Goal: Transaction & Acquisition: Obtain resource

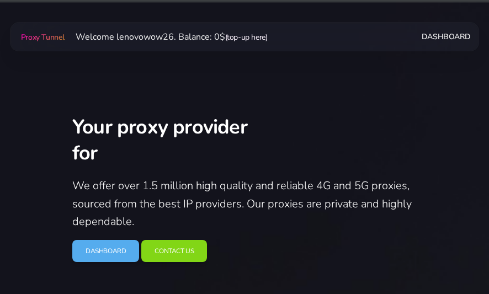
click at [264, 34] on link "(top-up here)" at bounding box center [246, 37] width 43 height 10
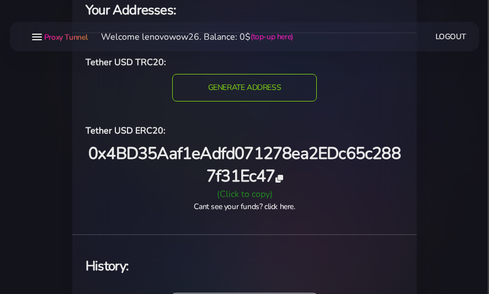
scroll to position [55, 0]
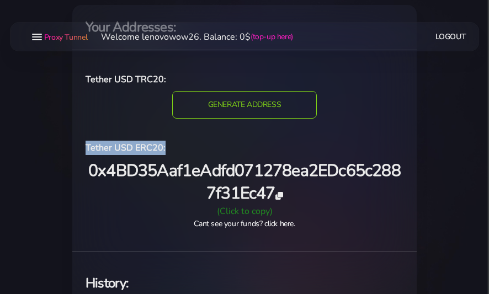
drag, startPoint x: 177, startPoint y: 146, endPoint x: 75, endPoint y: 146, distance: 102.1
click at [75, 146] on div "Tether USD TRC20: TRC20 GENERATE ADDRESS Tether USD ERC20: Update Wallet" at bounding box center [244, 151] width 345 height 184
copy h6 "Tether USD ERC20:"
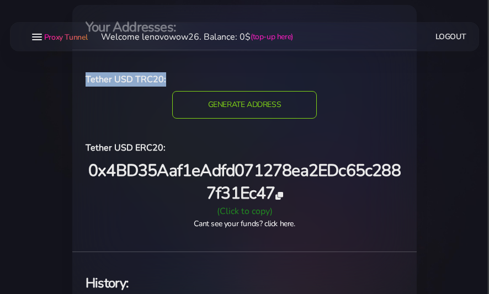
drag, startPoint x: 174, startPoint y: 77, endPoint x: 85, endPoint y: 76, distance: 89.4
click at [85, 76] on div "Tether USD TRC20:" at bounding box center [244, 81] width 331 height 19
copy h6 "Tether USD TRC20:"
click at [282, 195] on icon at bounding box center [279, 196] width 7 height 8
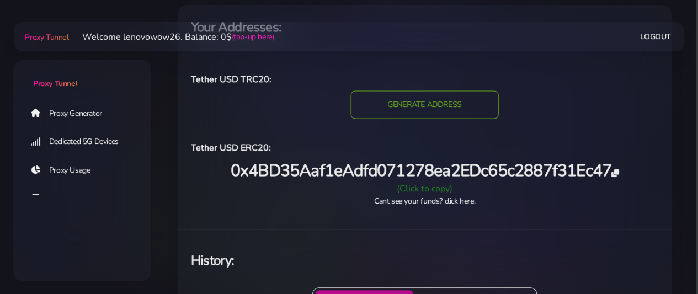
click at [400, 110] on input "GENERATE ADDRESS" at bounding box center [425, 105] width 148 height 28
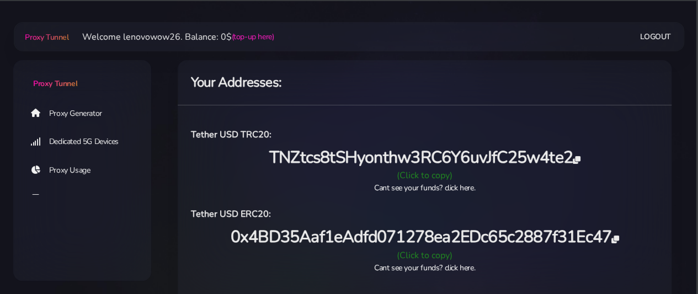
click at [616, 239] on icon at bounding box center [615, 240] width 7 height 8
click at [580, 158] on icon at bounding box center [576, 160] width 7 height 8
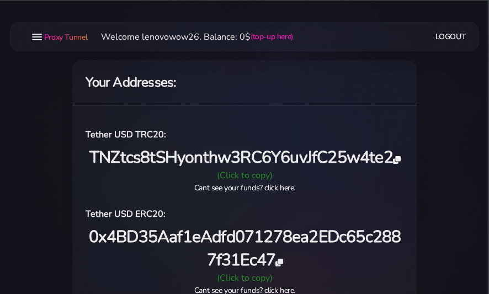
click at [281, 267] on span "0x4BD35Aaf1eAdfd071278ea2EDc65c2887f31Ec47" at bounding box center [244, 248] width 313 height 45
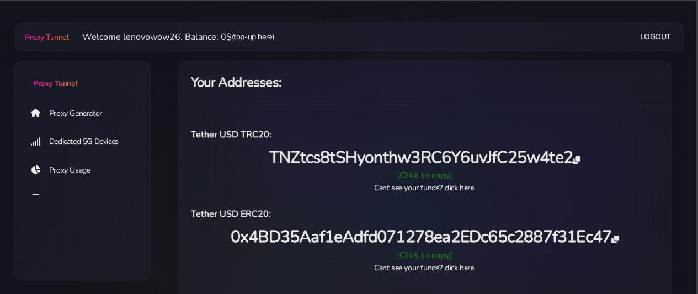
click at [255, 33] on link "(top-up here)" at bounding box center [253, 37] width 43 height 12
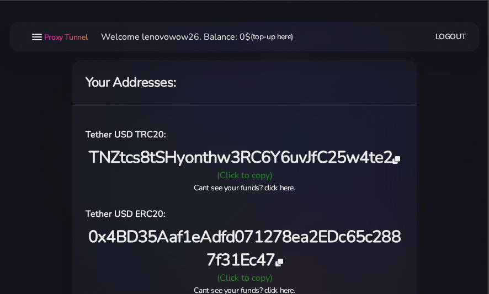
click at [269, 37] on link "(top-up here)" at bounding box center [272, 37] width 43 height 12
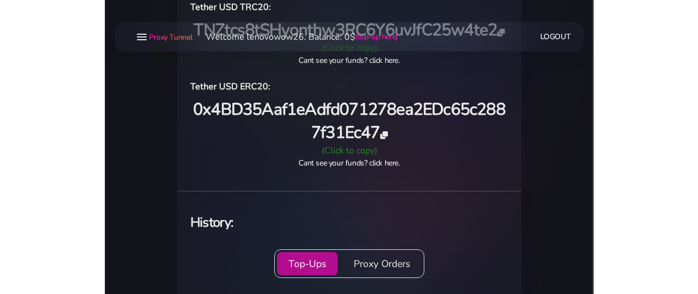
scroll to position [110, 0]
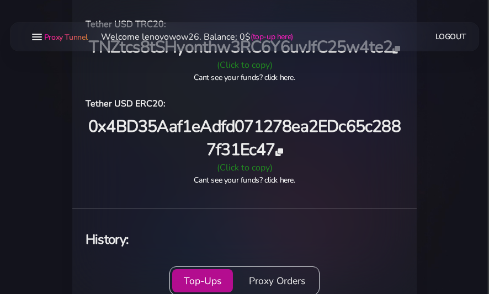
click at [283, 155] on icon at bounding box center [279, 153] width 7 height 8
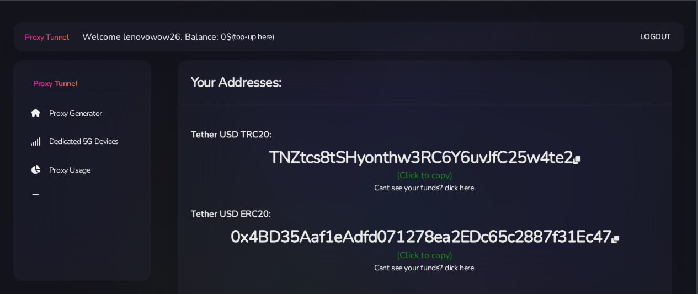
click at [242, 41] on link "(top-up here)" at bounding box center [253, 37] width 43 height 12
click at [261, 39] on link "(top-up here)" at bounding box center [253, 37] width 43 height 12
click at [417, 160] on span "TNZtcs8tSHyonthw3RC6Y6uvJfC25w4te2" at bounding box center [424, 157] width 311 height 23
copy span "TNZtcs8tSHyonthw3RC6Y6uvJfC25w4te2"
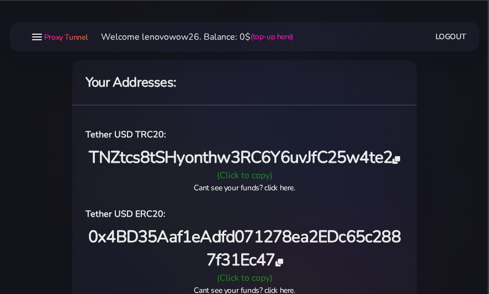
click at [352, 239] on span "0x4BD35Aaf1eAdfd071278ea2EDc65c2887f31Ec47" at bounding box center [244, 248] width 313 height 45
click at [283, 262] on icon at bounding box center [279, 263] width 7 height 8
click at [393, 160] on span "TNZtcs8tSHyonthw3RC6Y6uvJfC25w4te2" at bounding box center [244, 157] width 311 height 23
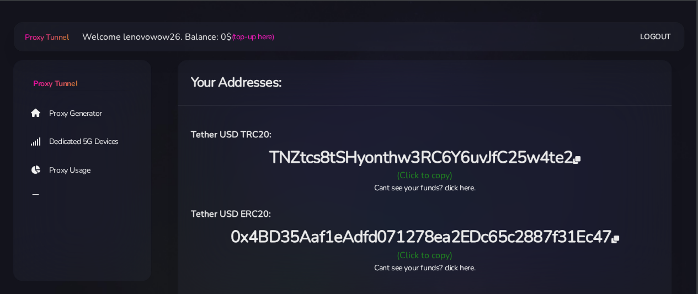
click at [249, 43] on li "Welcome lenovowow26. Balance: 0$ (top-up here)" at bounding box center [171, 36] width 205 height 13
click at [255, 34] on link "(top-up here)" at bounding box center [253, 37] width 43 height 12
drag, startPoint x: 193, startPoint y: 136, endPoint x: 280, endPoint y: 139, distance: 87.8
click at [280, 139] on h6 "Tether USD TRC20:" at bounding box center [425, 135] width 468 height 14
click at [264, 134] on h6 "Tether USD TRC20:" at bounding box center [425, 135] width 468 height 14
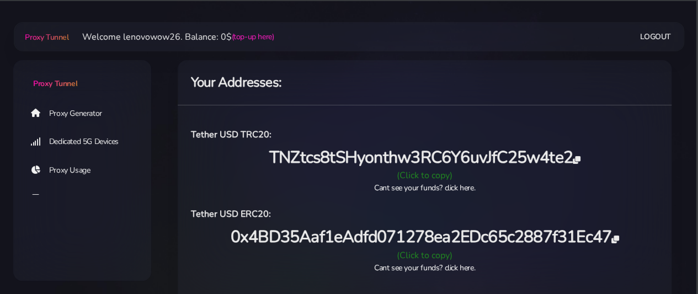
click at [647, 38] on link "Logout" at bounding box center [655, 37] width 31 height 20
